Goal: Transaction & Acquisition: Purchase product/service

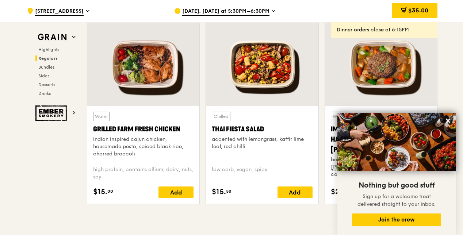
scroll to position [827, 0]
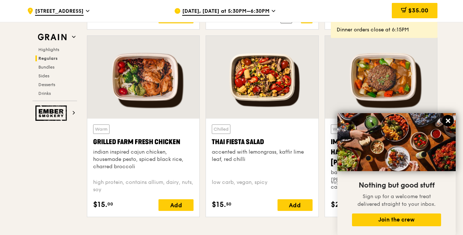
click at [450, 122] on icon at bounding box center [448, 121] width 7 height 7
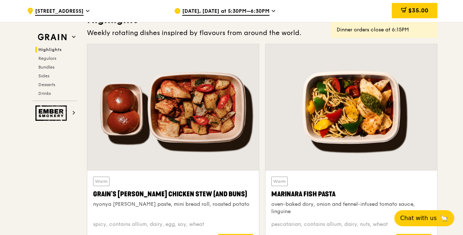
scroll to position [242, 0]
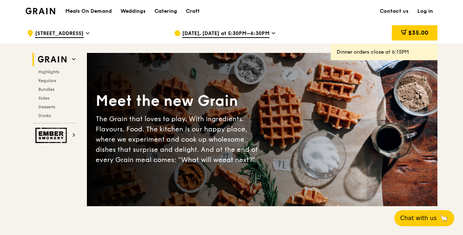
click at [45, 111] on div "Highlights Regulars Bundles Sides Desserts Drinks" at bounding box center [54, 94] width 45 height 50
click at [45, 115] on span "Drinks" at bounding box center [45, 115] width 14 height 5
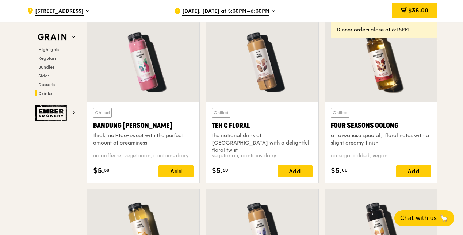
scroll to position [2558, 0]
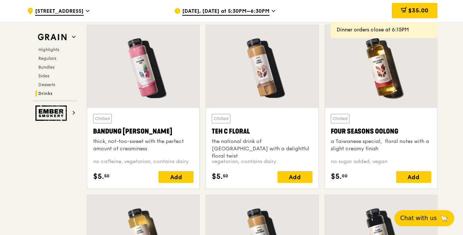
drag, startPoint x: 399, startPoint y: 124, endPoint x: 341, endPoint y: 126, distance: 58.4
click at [341, 126] on div "Four Seasons Oolong" at bounding box center [381, 131] width 100 height 10
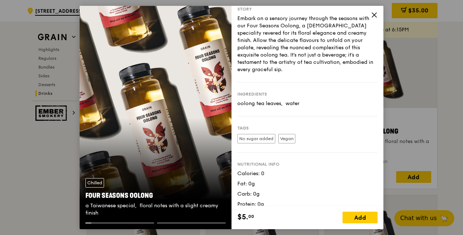
scroll to position [22, 0]
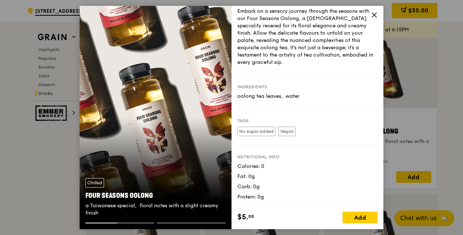
click at [374, 13] on icon at bounding box center [374, 15] width 7 height 7
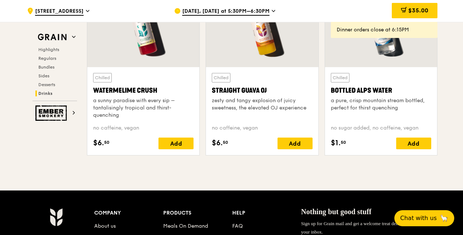
scroll to position [2948, 0]
